Goal: Task Accomplishment & Management: Use online tool/utility

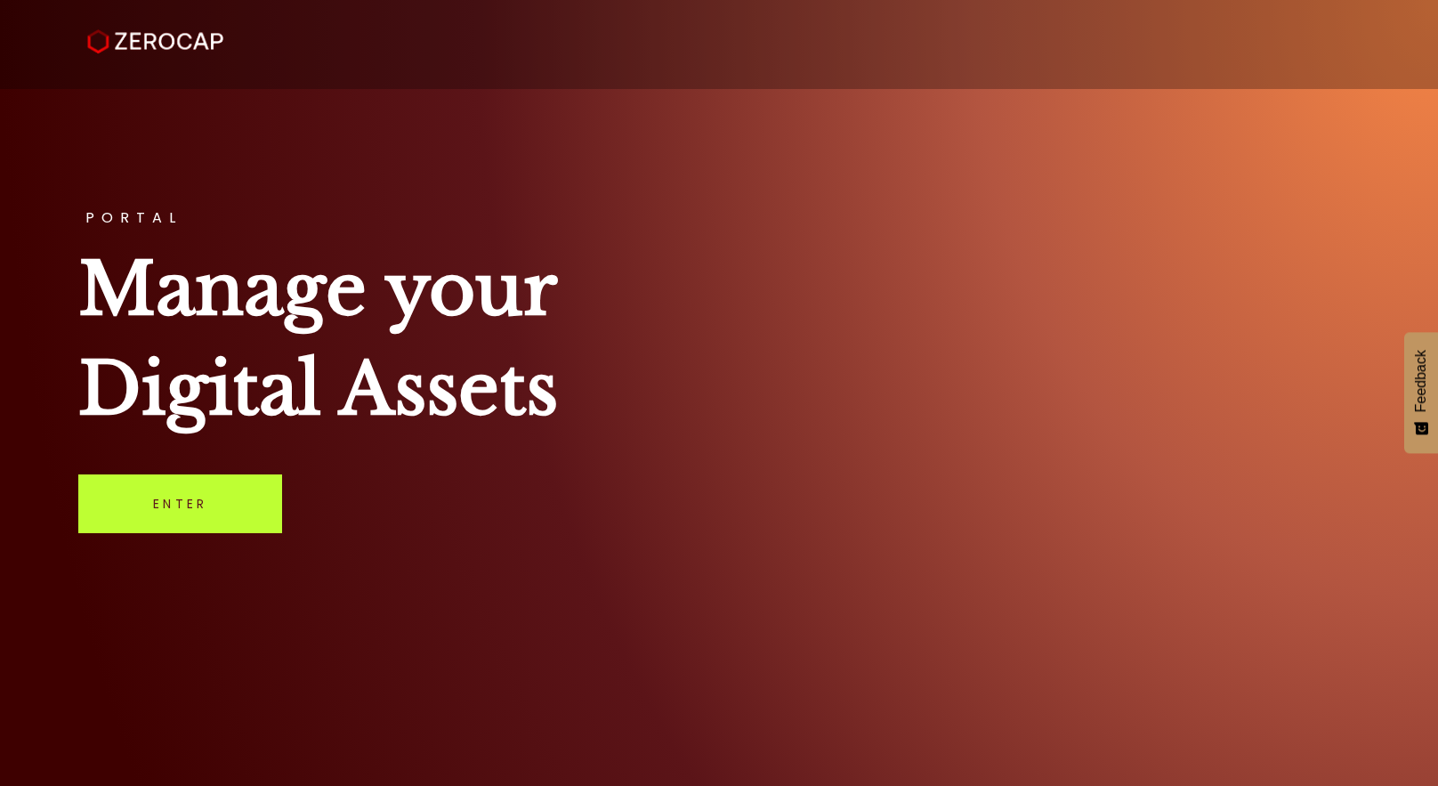
click at [210, 511] on link "Enter" at bounding box center [180, 503] width 204 height 59
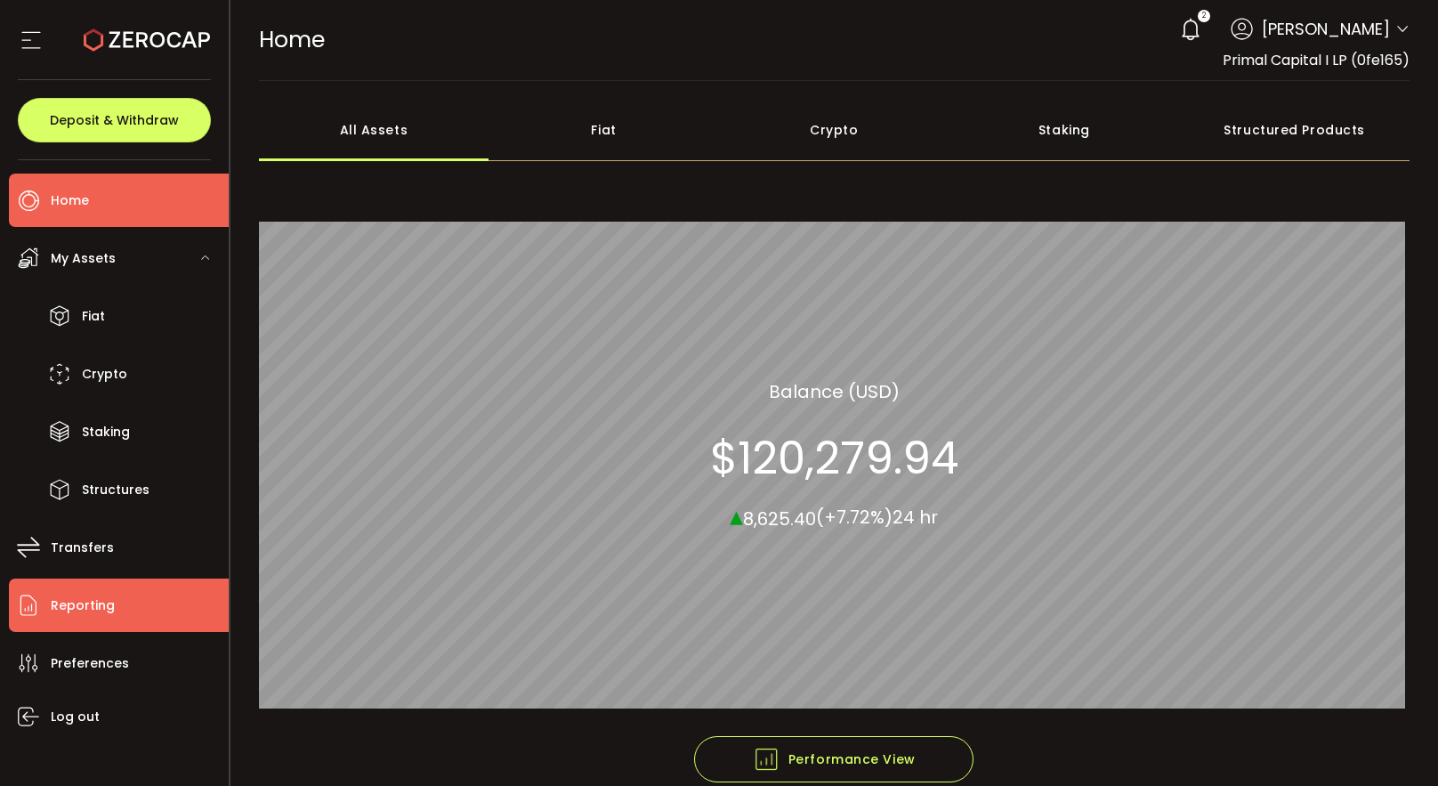
click at [117, 611] on li "Reporting" at bounding box center [119, 604] width 220 height 53
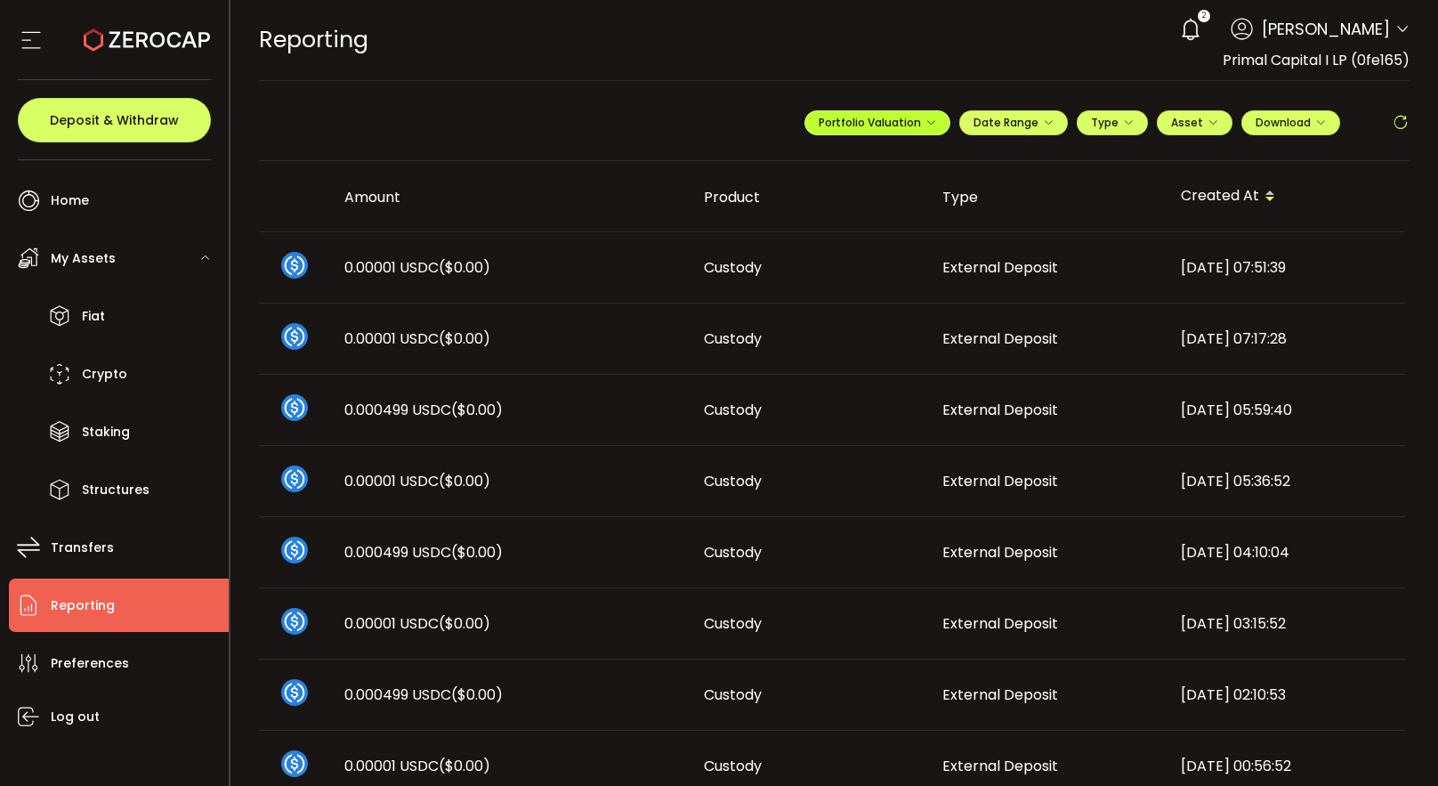
click at [925, 117] on icon "button" at bounding box center [930, 122] width 11 height 11
click at [802, 171] on input "**********" at bounding box center [806, 166] width 71 height 22
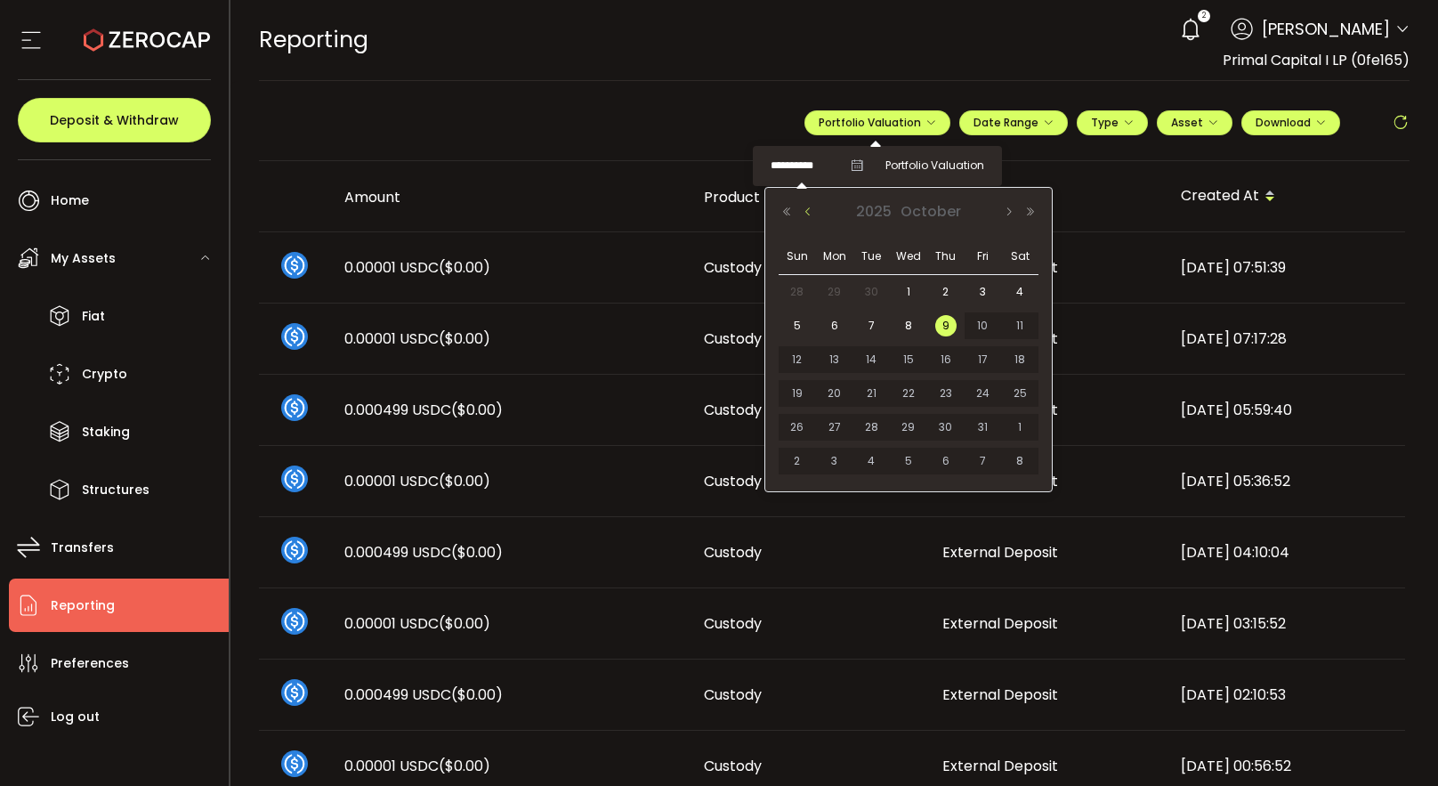
click at [811, 215] on button "Previous Month" at bounding box center [807, 212] width 21 height 12
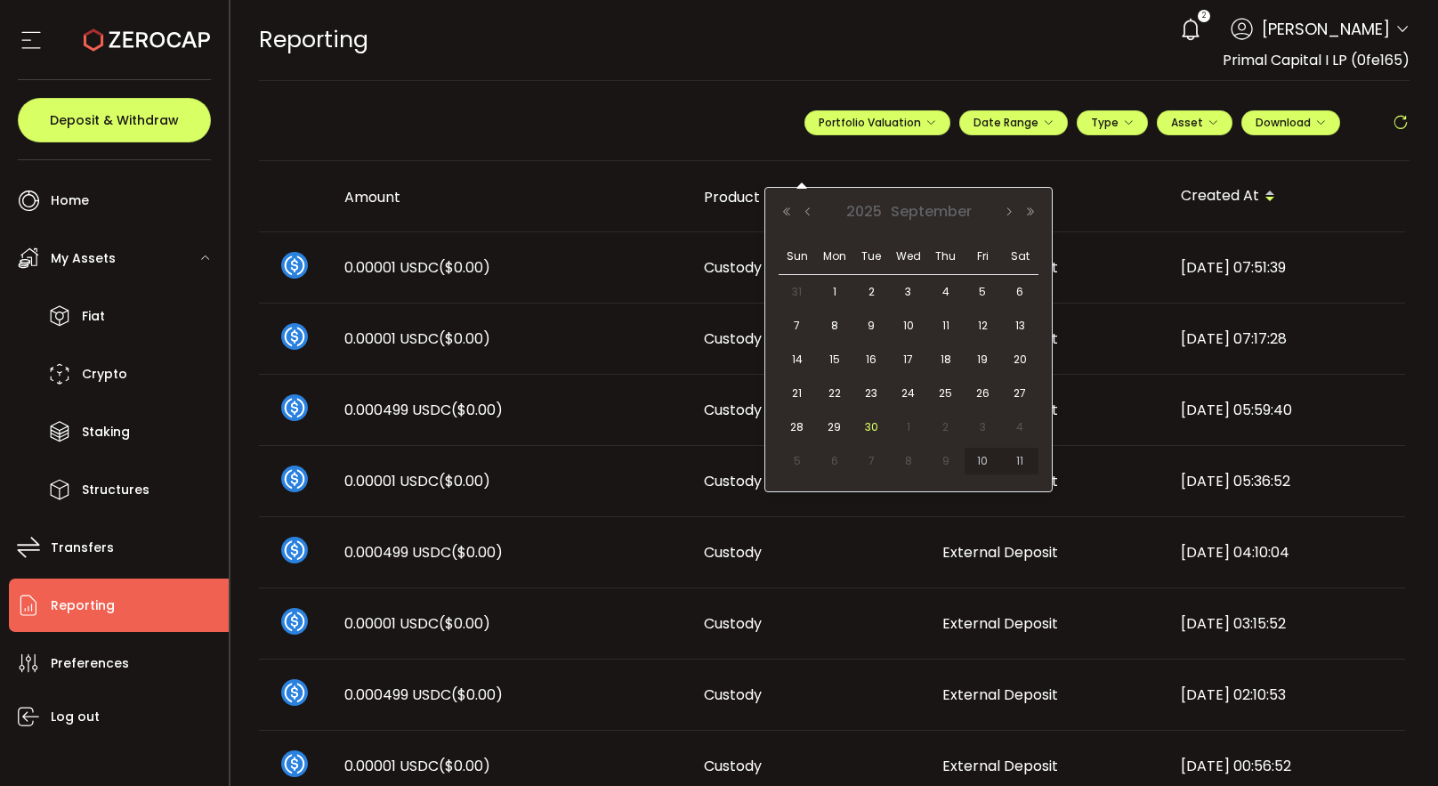
click at [869, 428] on span "30" at bounding box center [870, 426] width 21 height 21
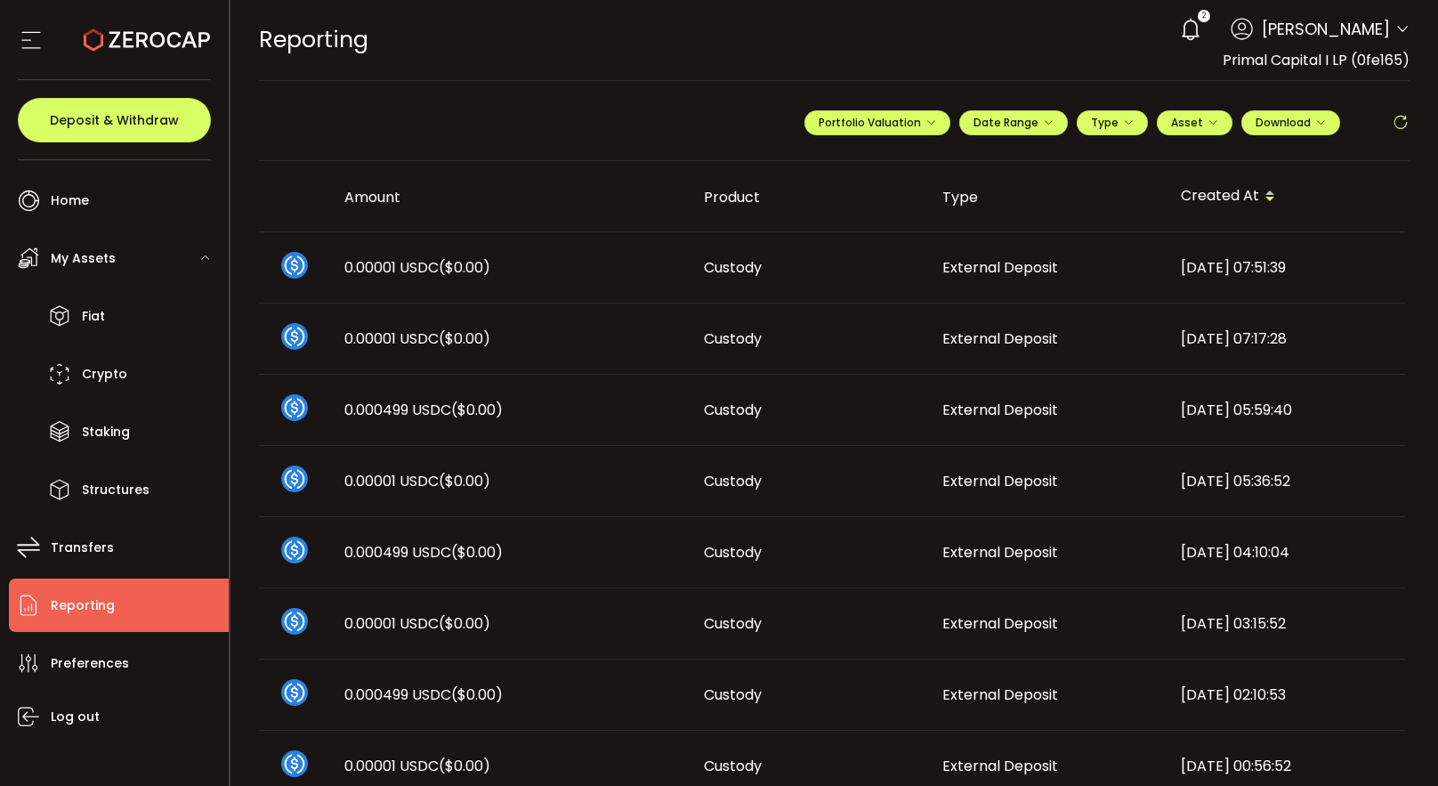
click at [848, 42] on div "REPORTING Buy Power $0.00 USD Reporting Reporting Verify Your Identity 2 David …" at bounding box center [834, 40] width 1151 height 80
click at [925, 125] on icon "button" at bounding box center [930, 122] width 11 height 11
click at [1044, 124] on icon "button" at bounding box center [1048, 122] width 11 height 11
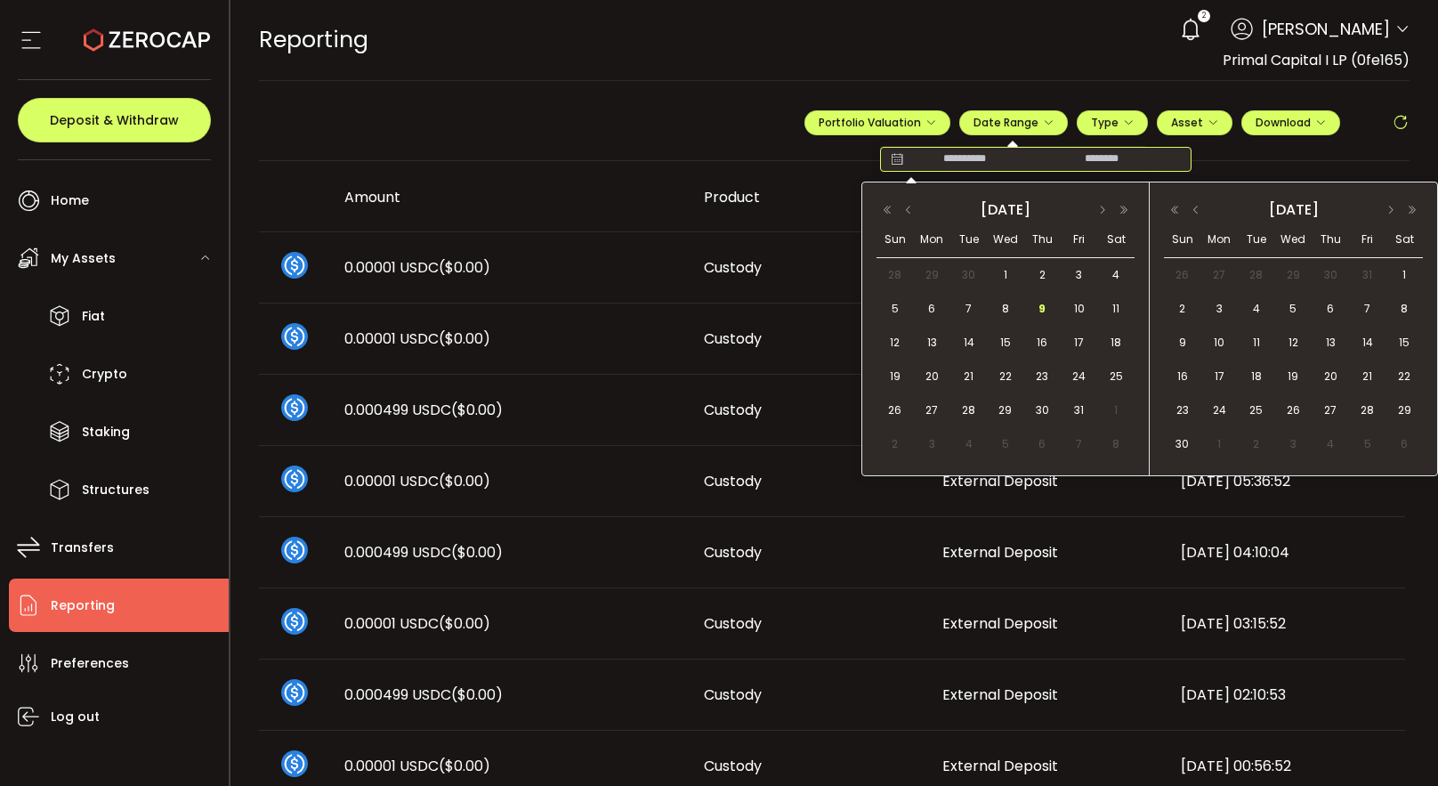
click at [958, 163] on input at bounding box center [965, 159] width 114 height 18
click at [909, 209] on button "button" at bounding box center [908, 210] width 21 height 12
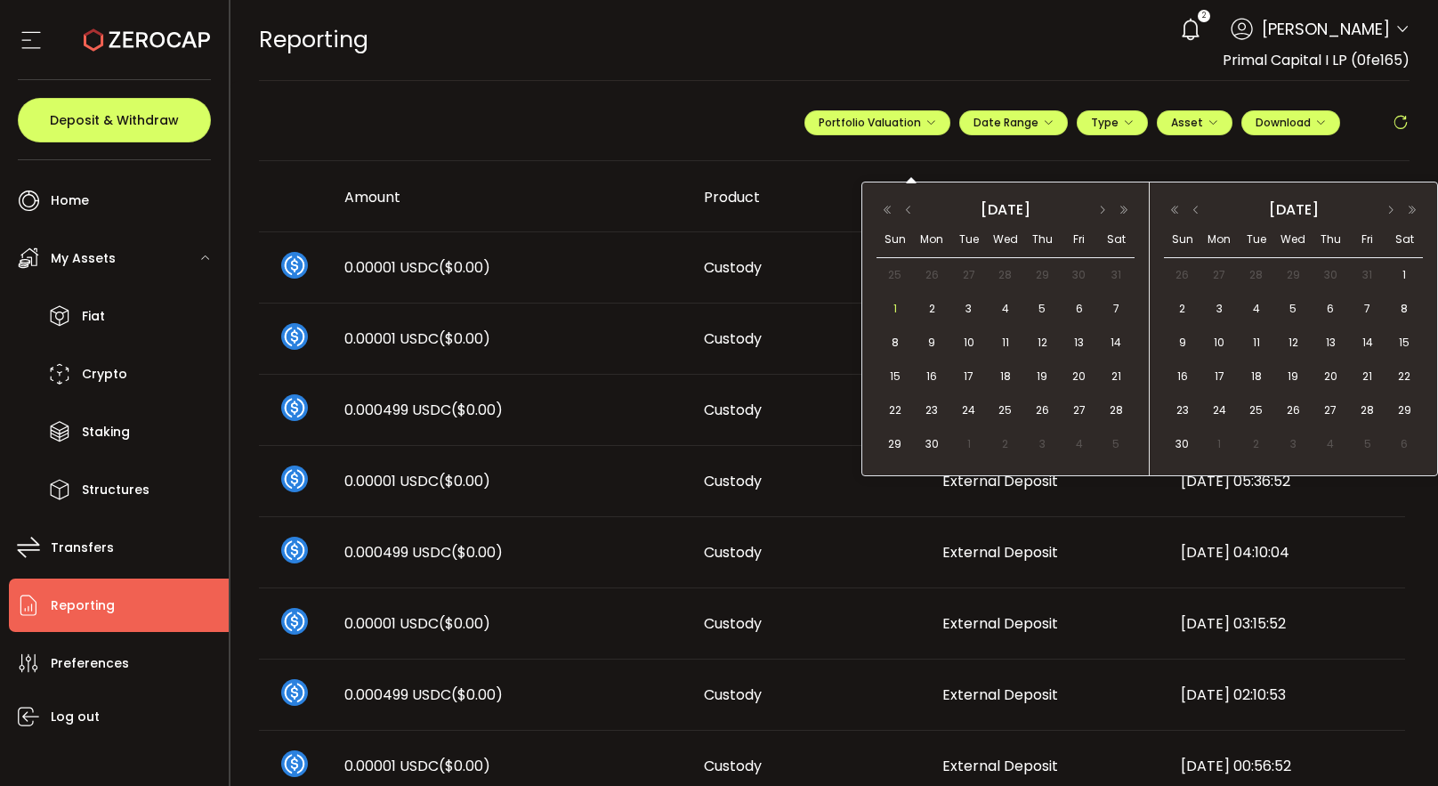
click at [892, 309] on span "1" at bounding box center [894, 308] width 21 height 21
click at [1196, 209] on button "button" at bounding box center [1195, 210] width 21 height 12
click at [1101, 208] on button "button" at bounding box center [1102, 210] width 21 height 12
click at [974, 278] on span "1" at bounding box center [968, 274] width 21 height 21
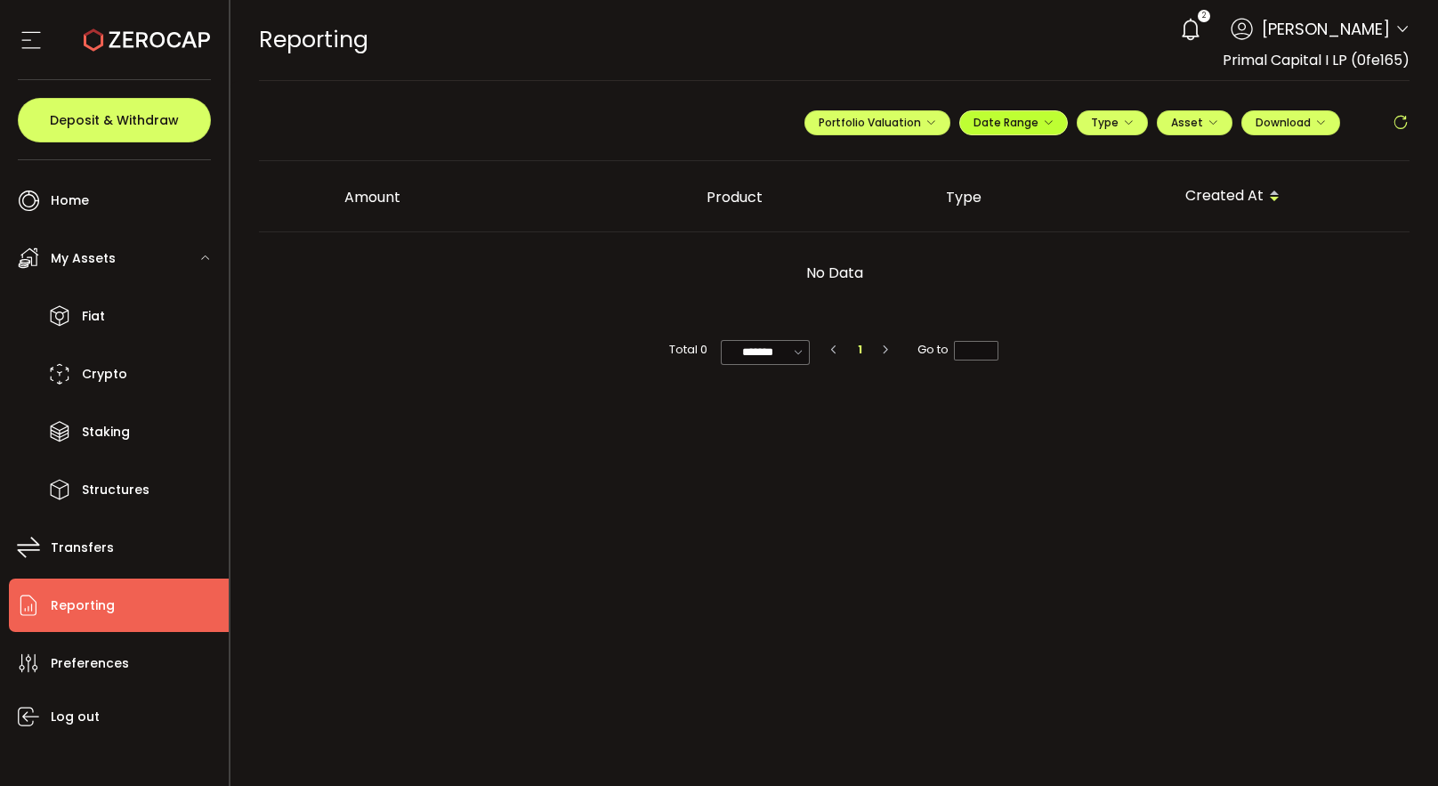
click at [1040, 125] on span "Date Range" at bounding box center [1013, 122] width 80 height 15
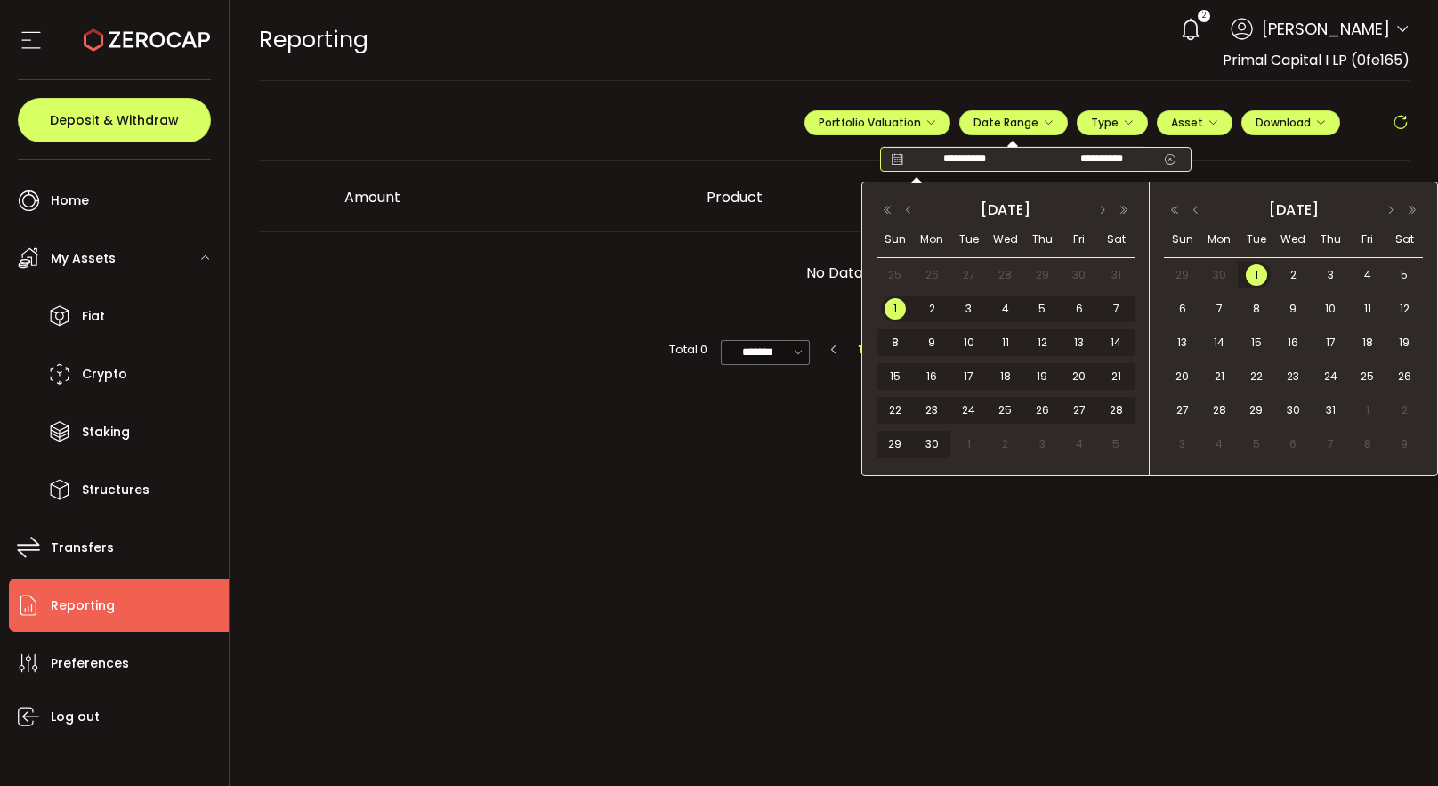
click at [992, 159] on input "**********" at bounding box center [965, 159] width 114 height 18
click at [1390, 210] on button "button" at bounding box center [1390, 210] width 21 height 12
click at [1257, 412] on span "30" at bounding box center [1256, 409] width 21 height 21
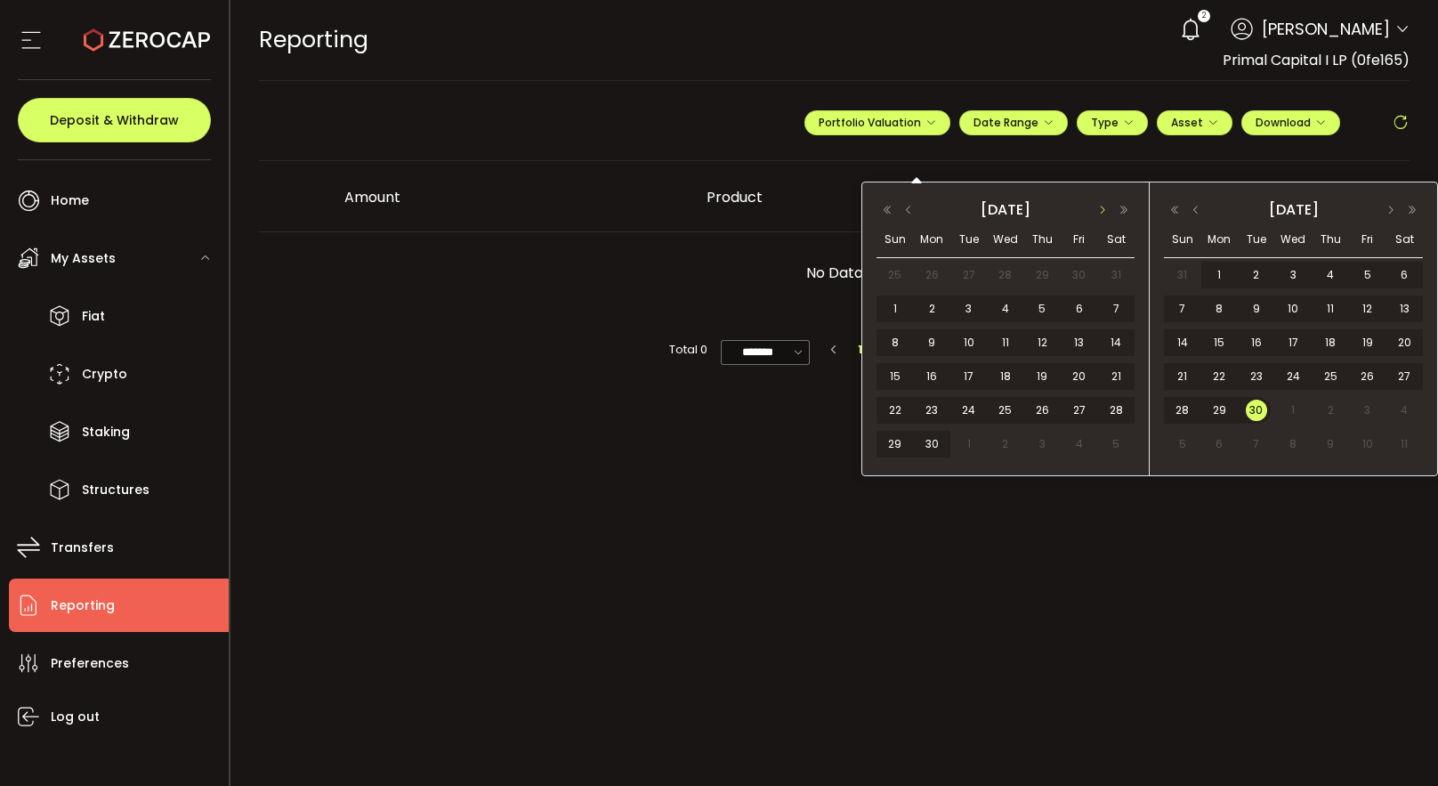
click at [1102, 211] on button "button" at bounding box center [1102, 210] width 21 height 12
click at [965, 279] on span "1" at bounding box center [968, 274] width 21 height 21
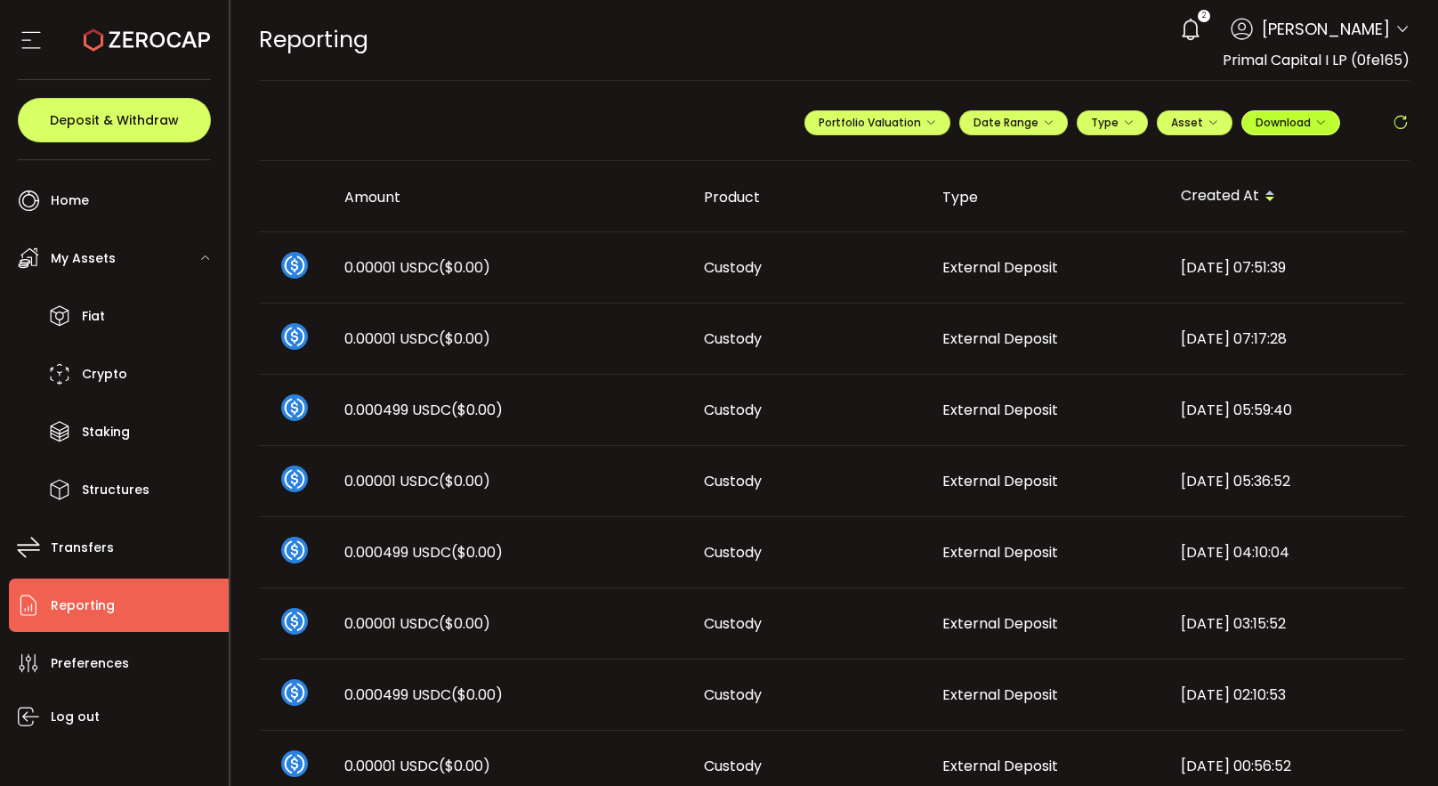
click at [1307, 125] on span "Download" at bounding box center [1290, 122] width 70 height 15
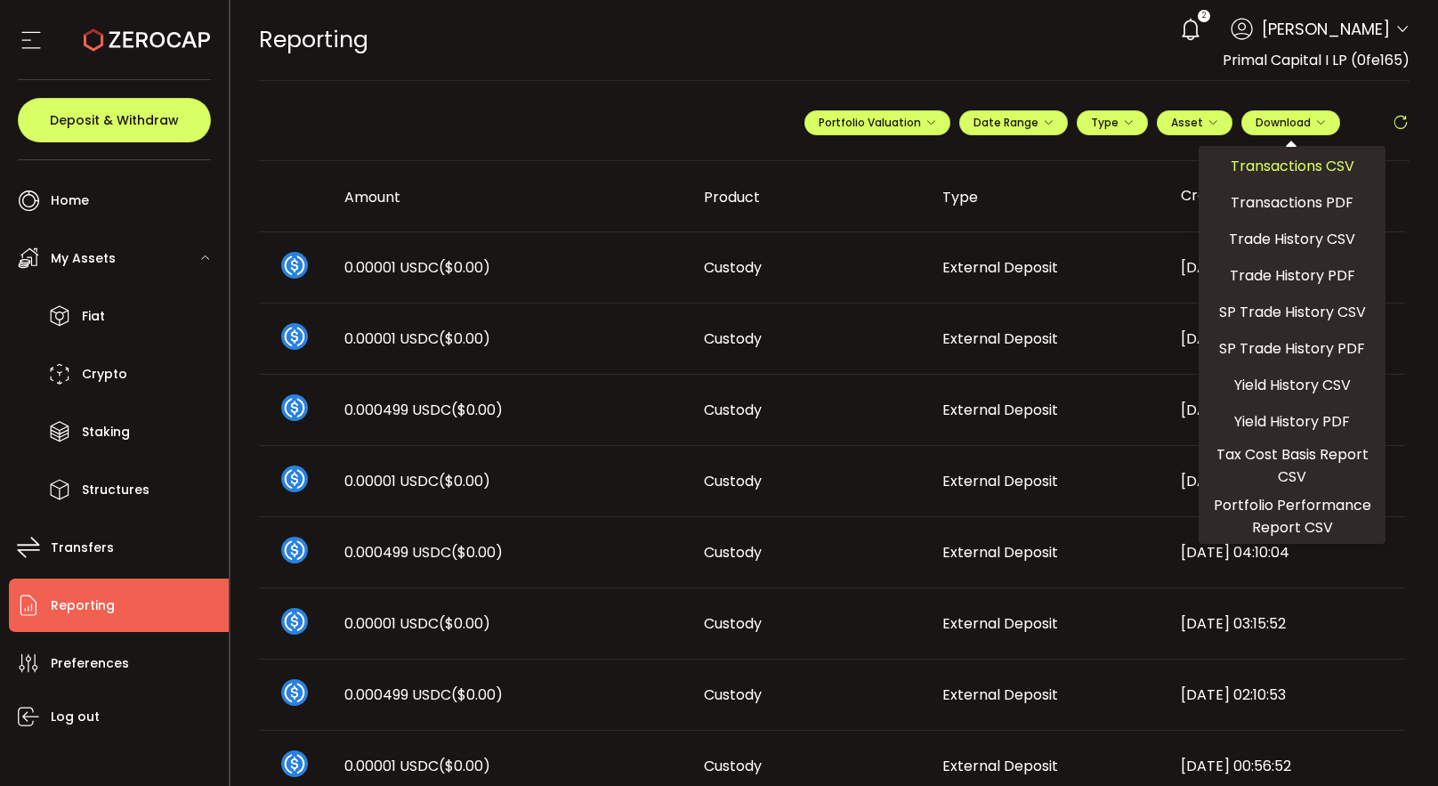
click at [1301, 164] on span "Transactions CSV" at bounding box center [1292, 166] width 124 height 22
